Goal: Task Accomplishment & Management: Manage account settings

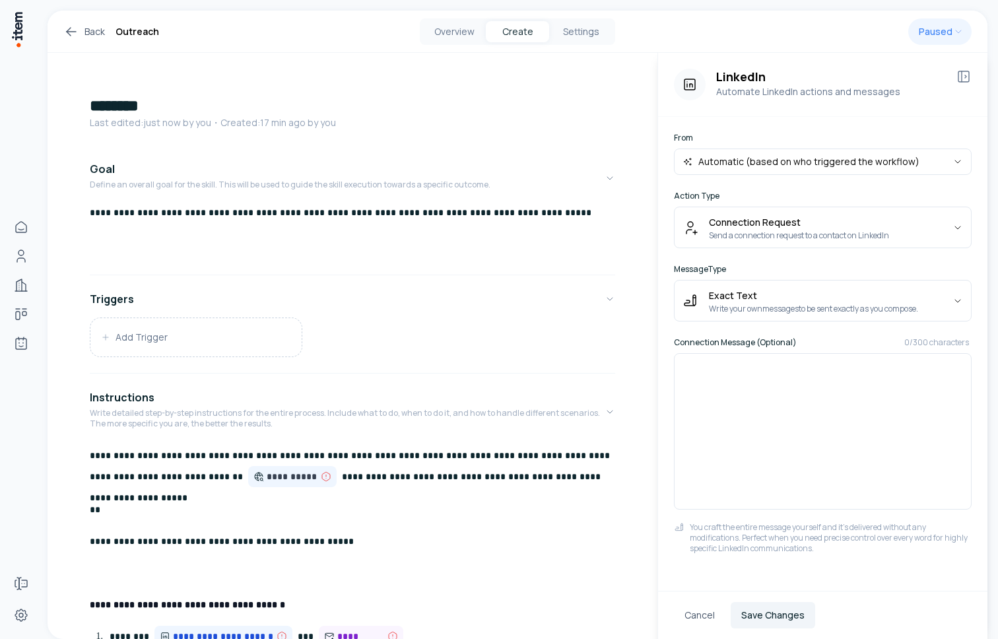
scroll to position [315, 0]
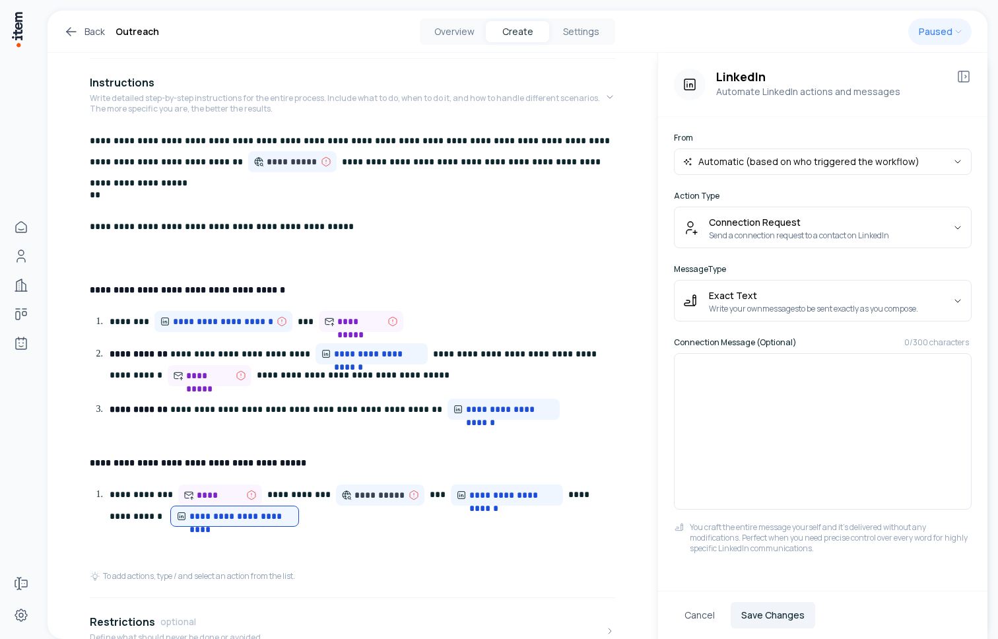
click at [479, 255] on p at bounding box center [352, 258] width 525 height 21
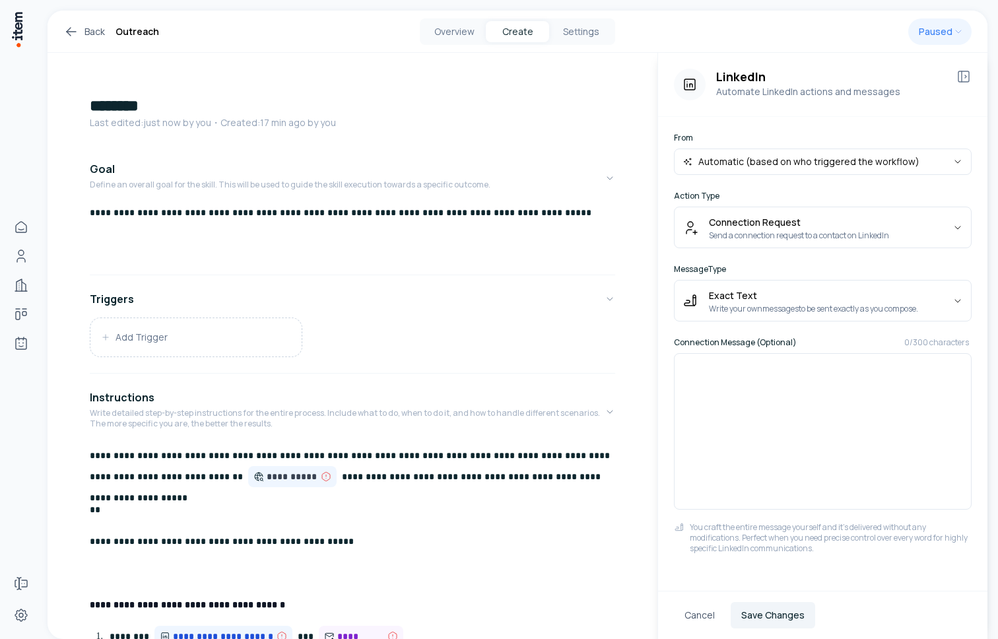
click at [84, 36] on link "Back" at bounding box center [84, 32] width 42 height 16
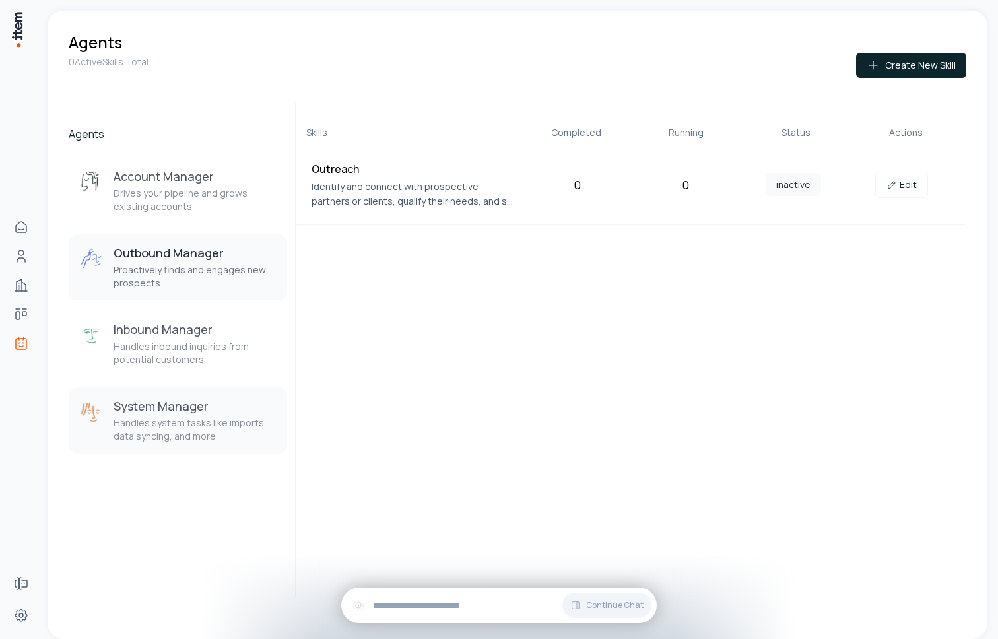
click at [184, 412] on h3 "System Manager" at bounding box center [195, 406] width 163 height 16
click at [176, 260] on h3 "Outbound Manager" at bounding box center [195, 253] width 163 height 16
click at [910, 193] on link "Edit" at bounding box center [901, 185] width 53 height 26
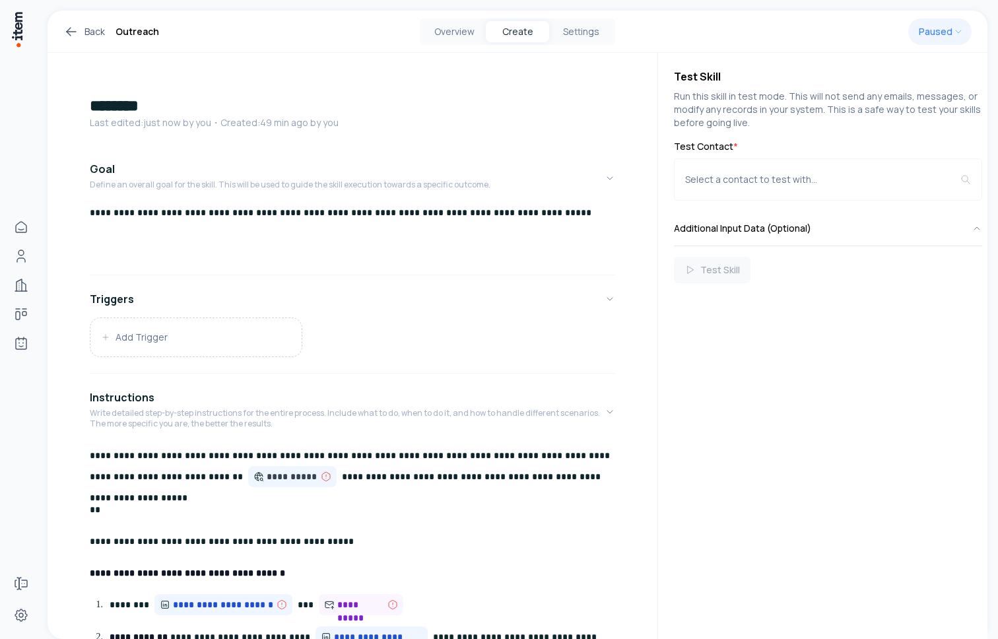
click at [185, 104] on h1 "********" at bounding box center [352, 105] width 525 height 21
